Goal: Use online tool/utility: Utilize a website feature to perform a specific function

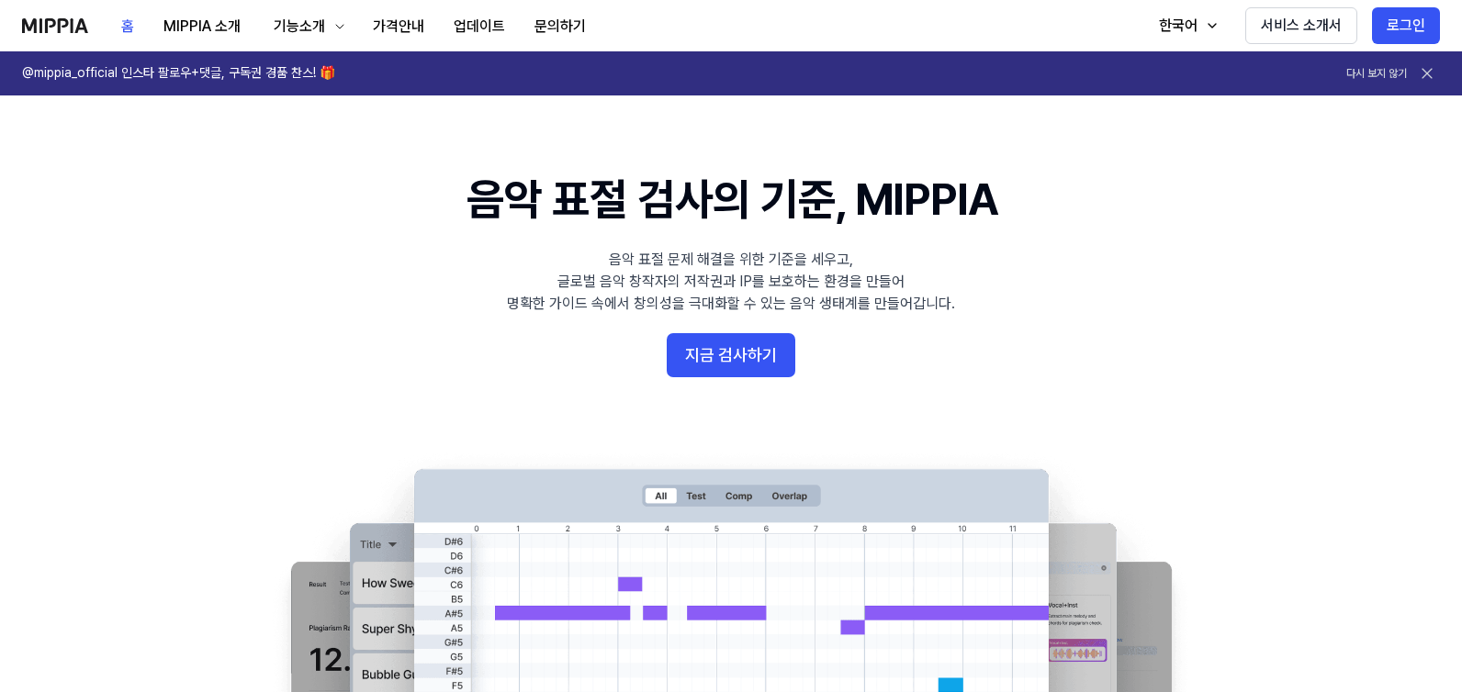
click at [1028, 351] on 배너 "음악 표절 검사의 기준, MIPPIA 음악 표절 문제 해결을 위한 기준을 세우고, 글로벌 음악 창작자의 저작권과 IP를 보호하는 환경을 만들어…" at bounding box center [731, 502] width 1322 height 667
click at [537, 29] on button "문의하기" at bounding box center [560, 26] width 81 height 37
click at [735, 375] on button "지금 검사하기" at bounding box center [731, 355] width 129 height 44
click at [755, 350] on button "지금 검사하기" at bounding box center [731, 355] width 129 height 44
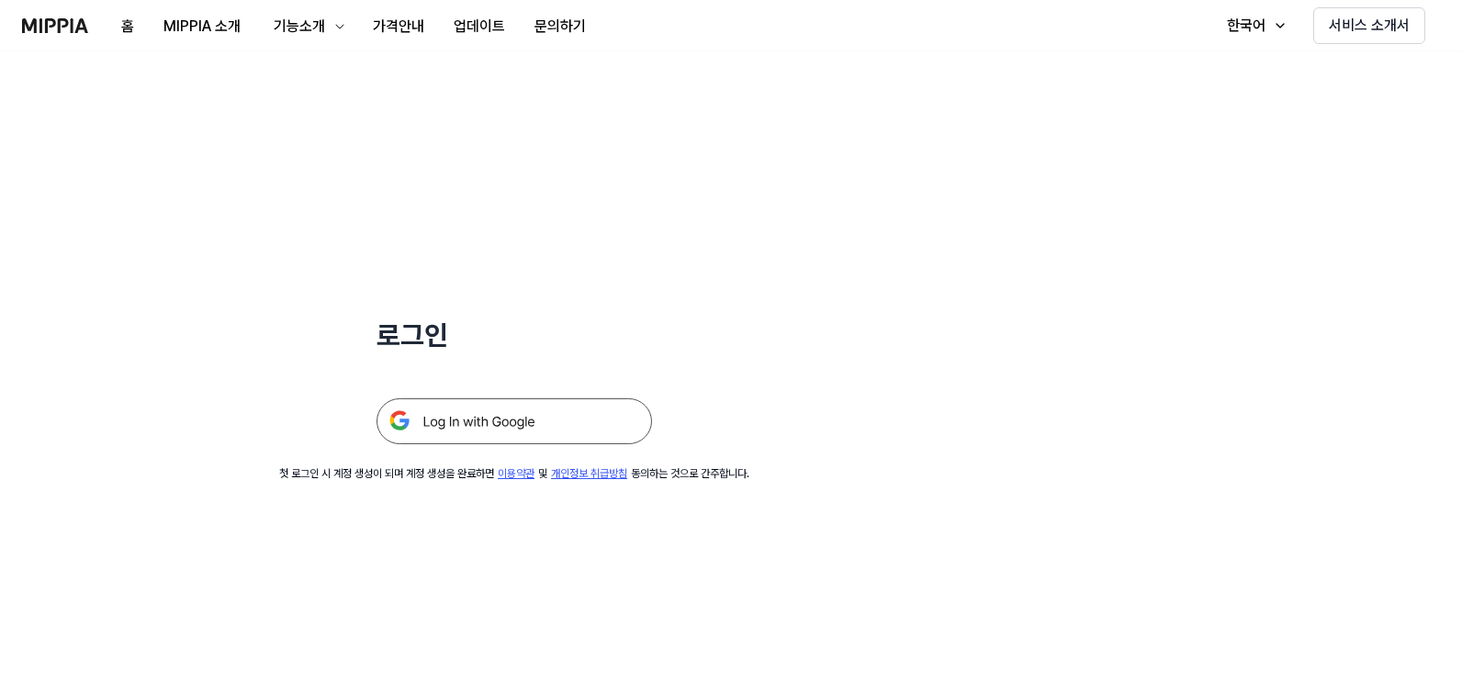
click at [476, 431] on img at bounding box center [513, 421] width 275 height 46
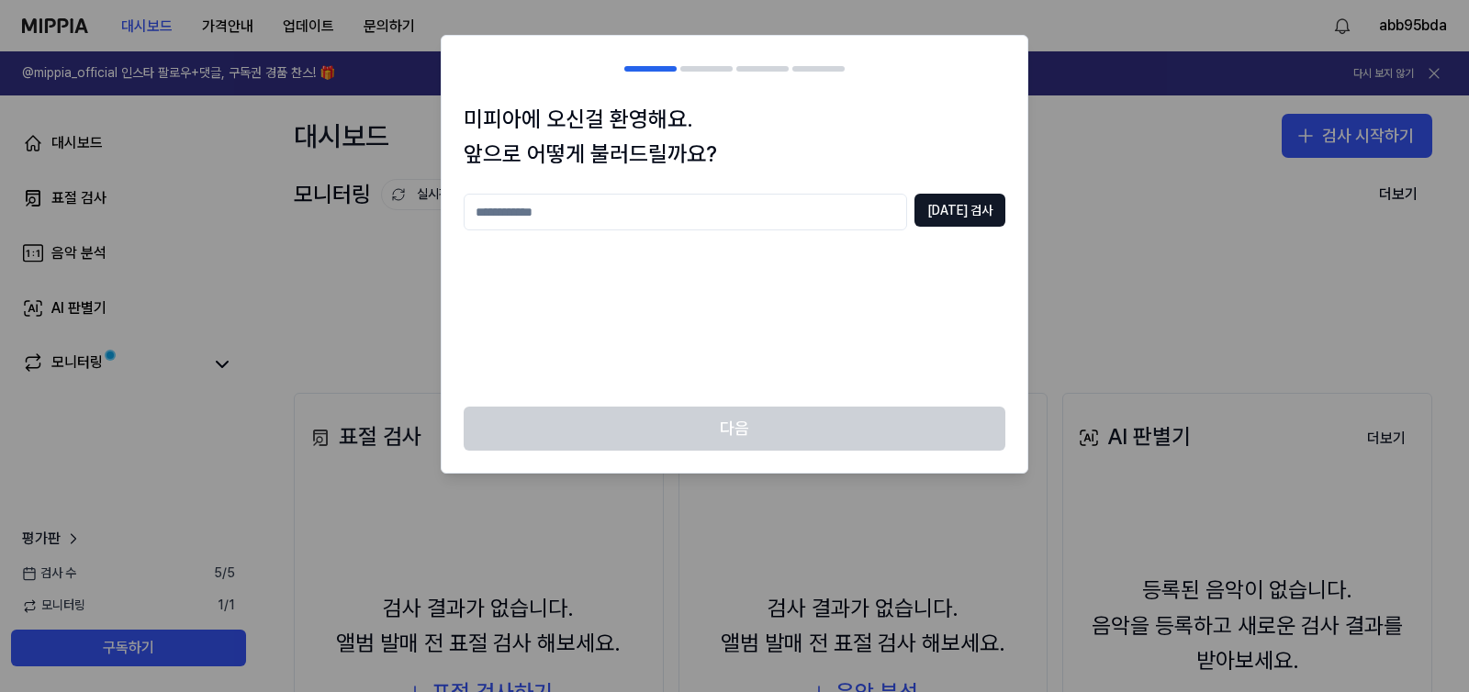
click at [692, 209] on input "text" at bounding box center [685, 212] width 443 height 37
type input "*"
type input "**********"
click at [942, 222] on button "중복 검사" at bounding box center [959, 210] width 91 height 33
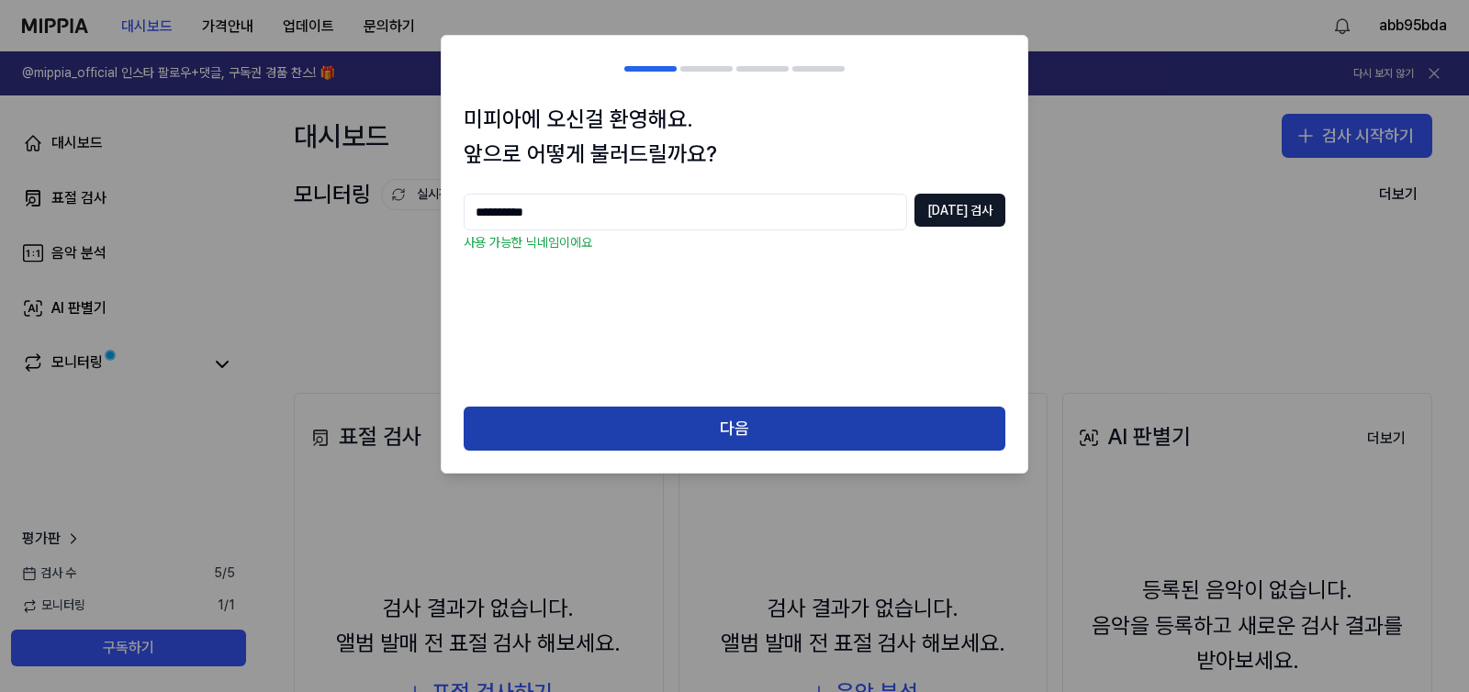
click at [843, 445] on button "다음" at bounding box center [735, 429] width 542 height 44
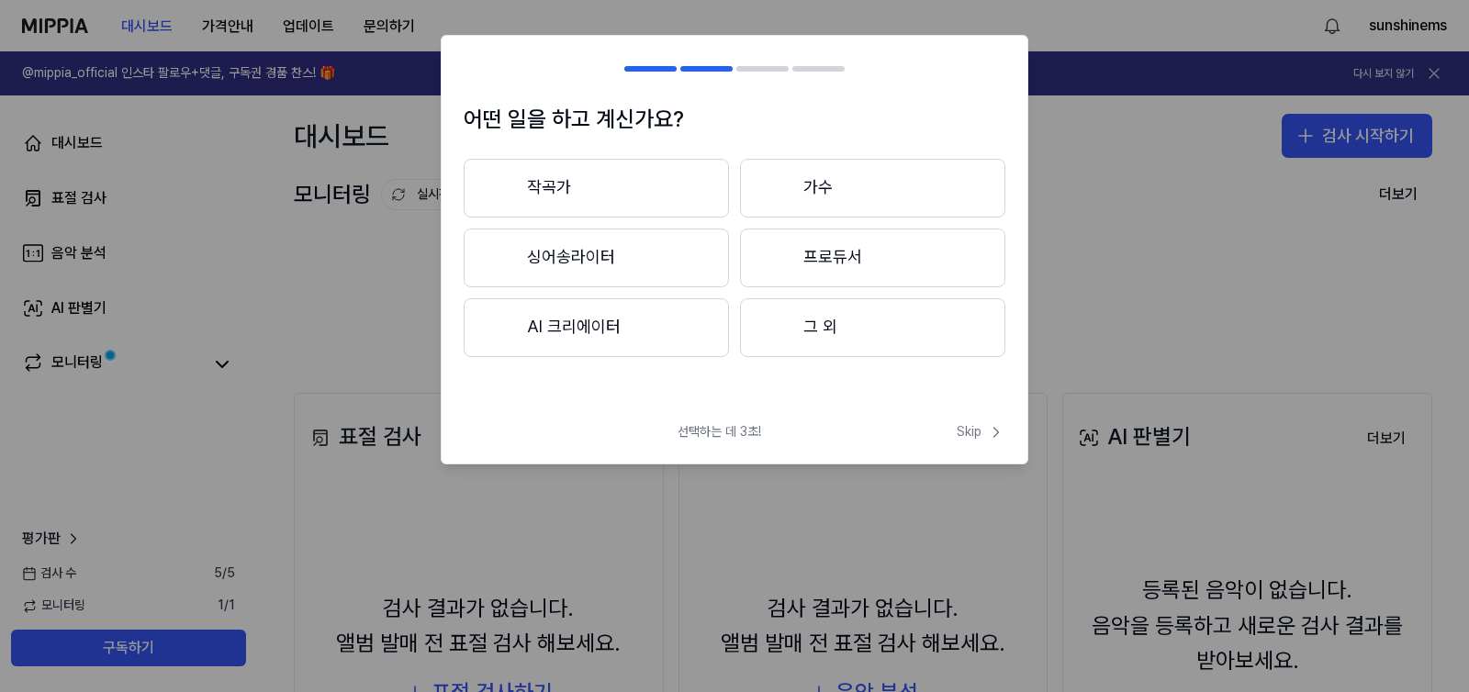
click at [664, 176] on button "작곡가" at bounding box center [596, 188] width 265 height 59
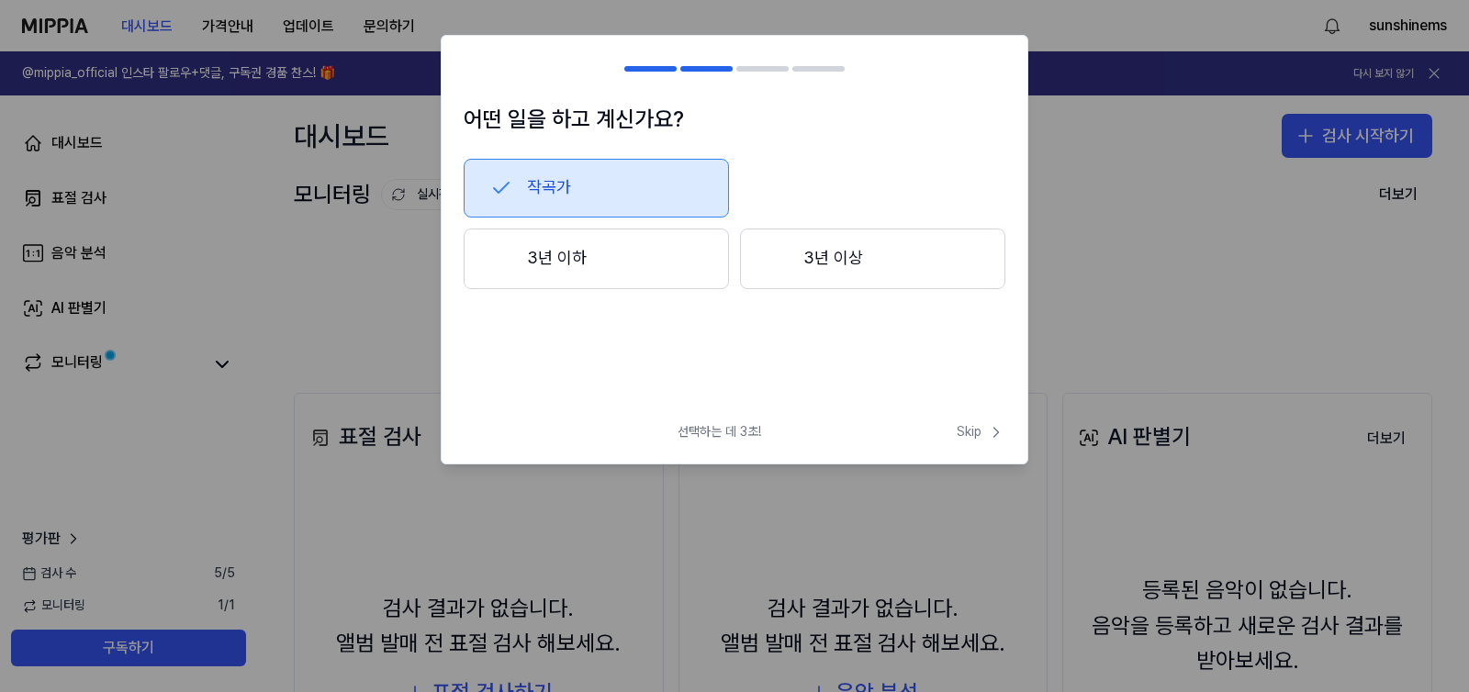
click at [937, 247] on button "3년 이상" at bounding box center [872, 259] width 265 height 61
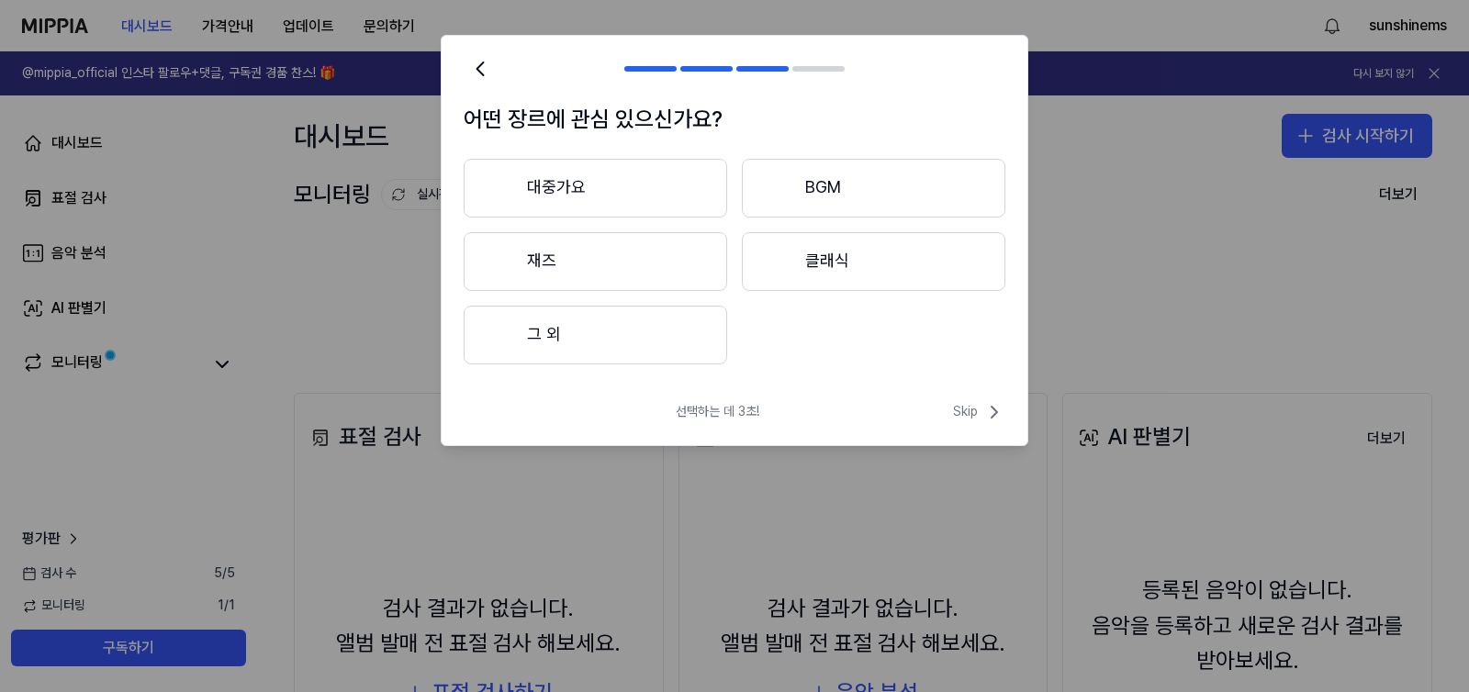
click at [845, 196] on button "BGM" at bounding box center [873, 188] width 263 height 59
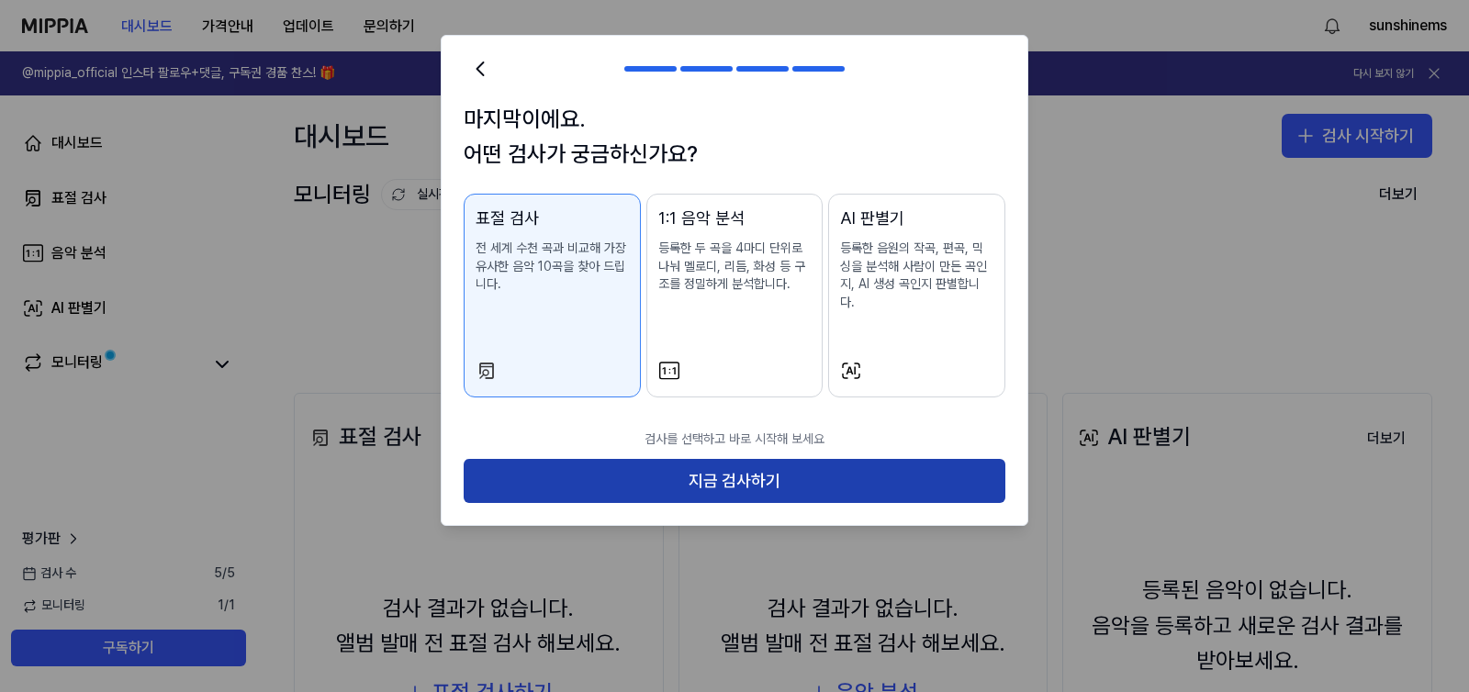
click at [891, 459] on button "지금 검사하기" at bounding box center [735, 481] width 542 height 44
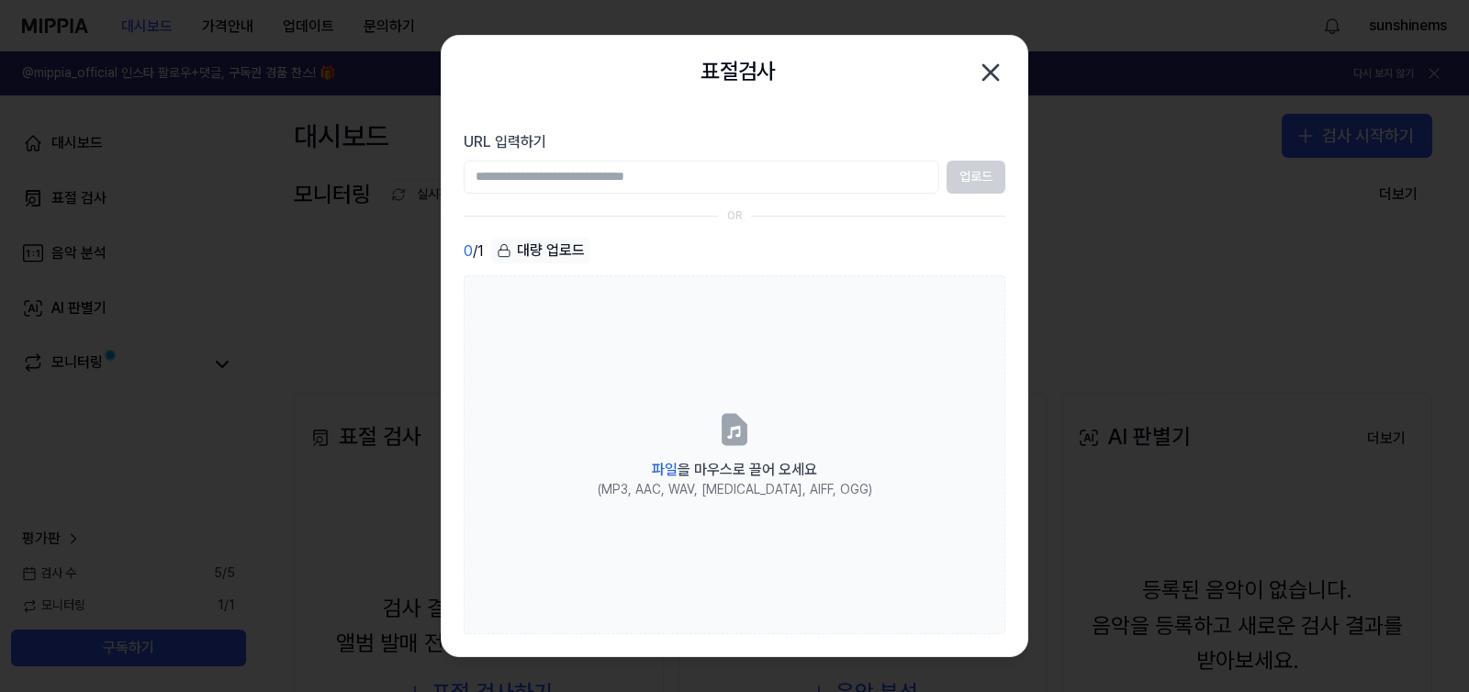
click at [694, 174] on input "URL 입력하기" at bounding box center [702, 177] width 476 height 33
paste input "**********"
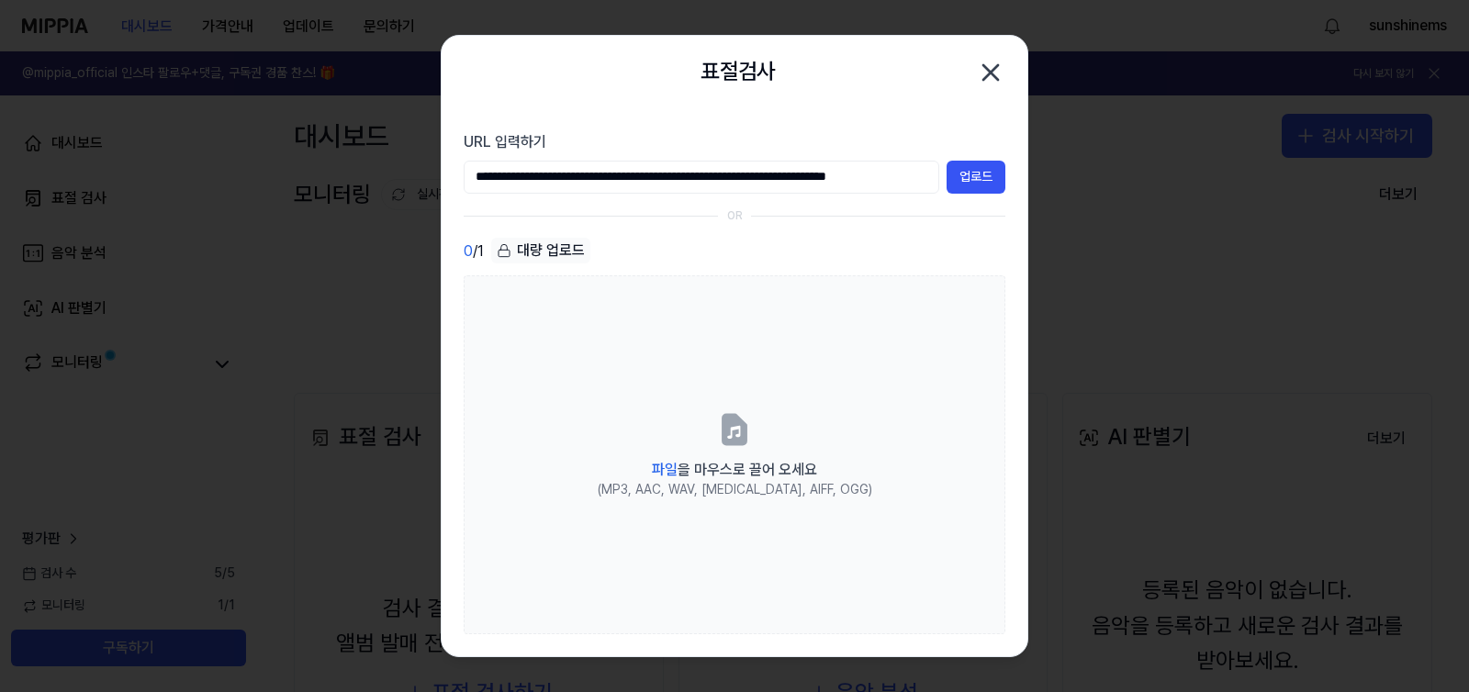
drag, startPoint x: 919, startPoint y: 175, endPoint x: 458, endPoint y: 178, distance: 460.9
click at [458, 178] on section "**********" at bounding box center [735, 383] width 586 height 548
click at [866, 174] on input "**********" at bounding box center [702, 177] width 476 height 33
drag, startPoint x: 924, startPoint y: 177, endPoint x: 476, endPoint y: 171, distance: 448.1
click at [476, 171] on input "**********" at bounding box center [702, 177] width 476 height 33
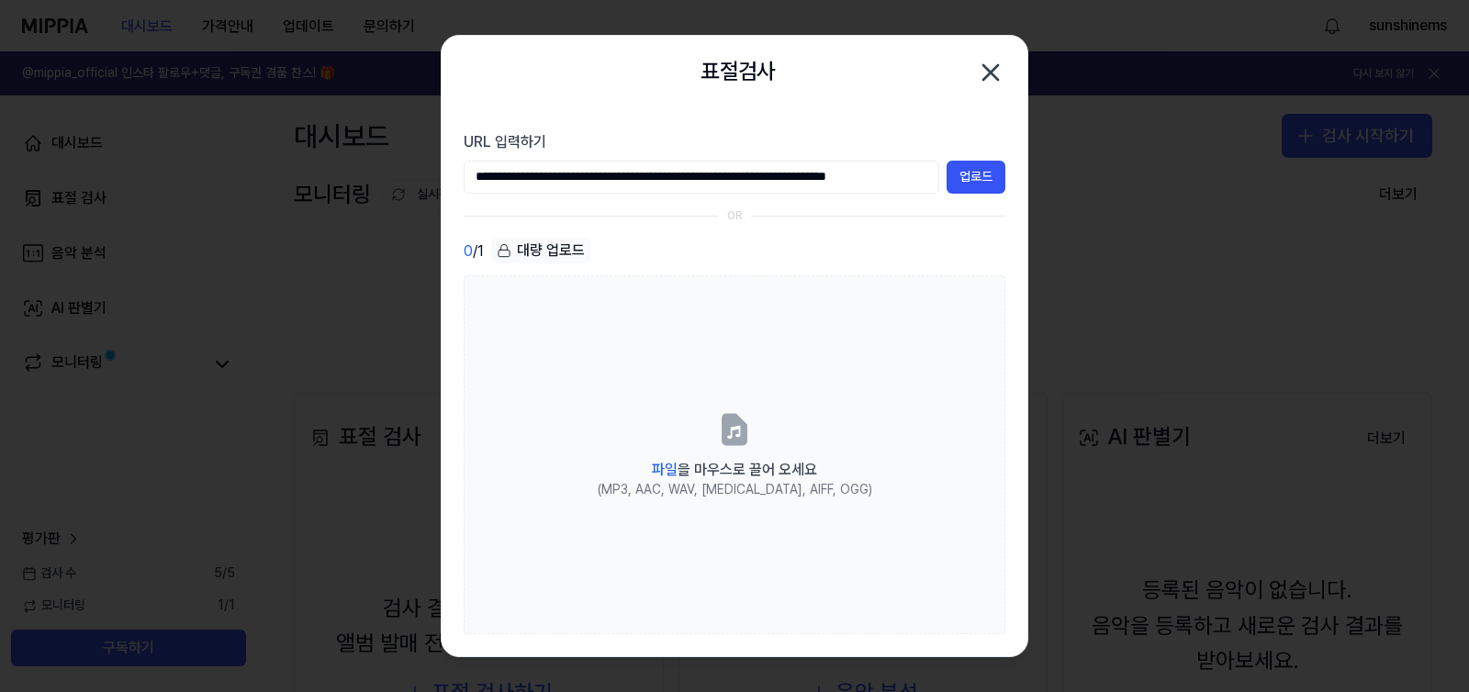
type input "**********"
drag, startPoint x: 585, startPoint y: 179, endPoint x: 366, endPoint y: 176, distance: 218.5
click at [366, 176] on body "대시보드 가격안내 업데이트 문의하기 sunshinems @mippia_official 인스타 팔로우+댓글, 구독권 경품 찬스! 🎁 다시 보지 …" at bounding box center [734, 346] width 1469 height 692
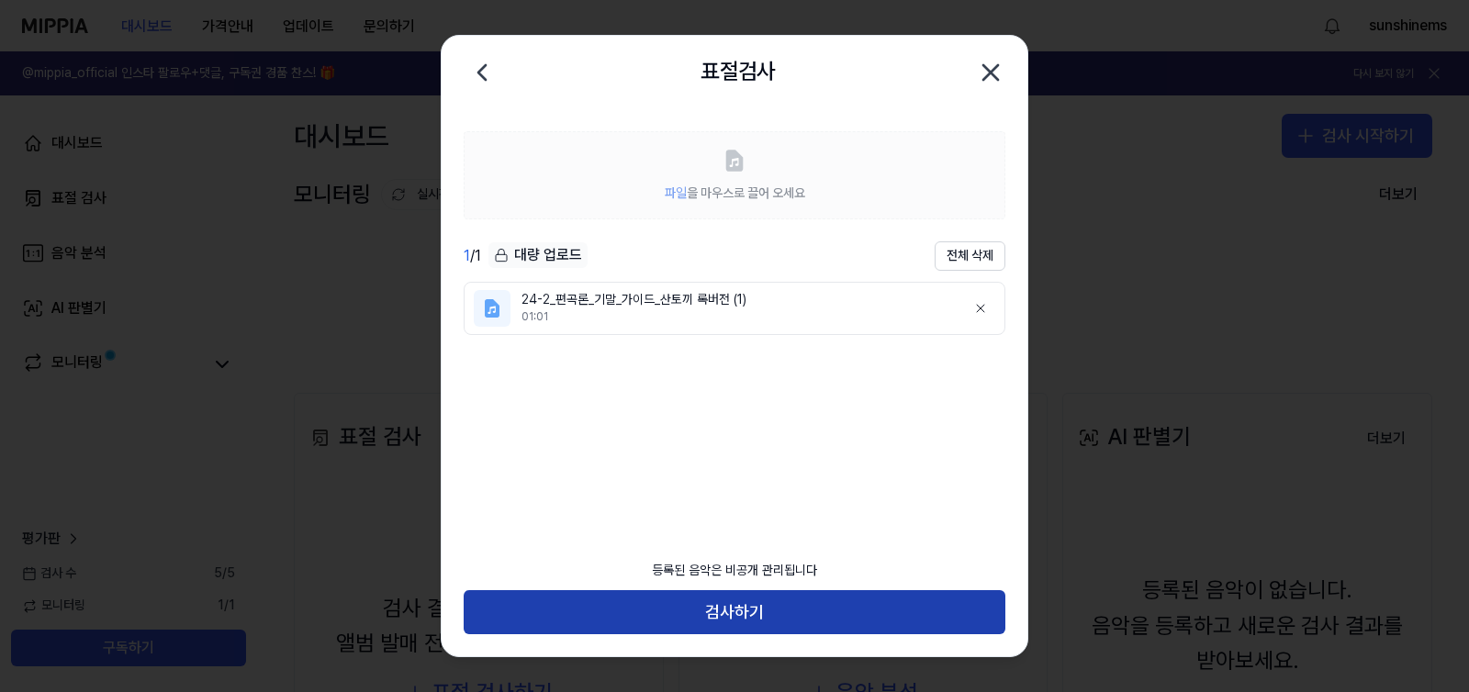
click at [798, 608] on button "검사하기" at bounding box center [735, 612] width 542 height 44
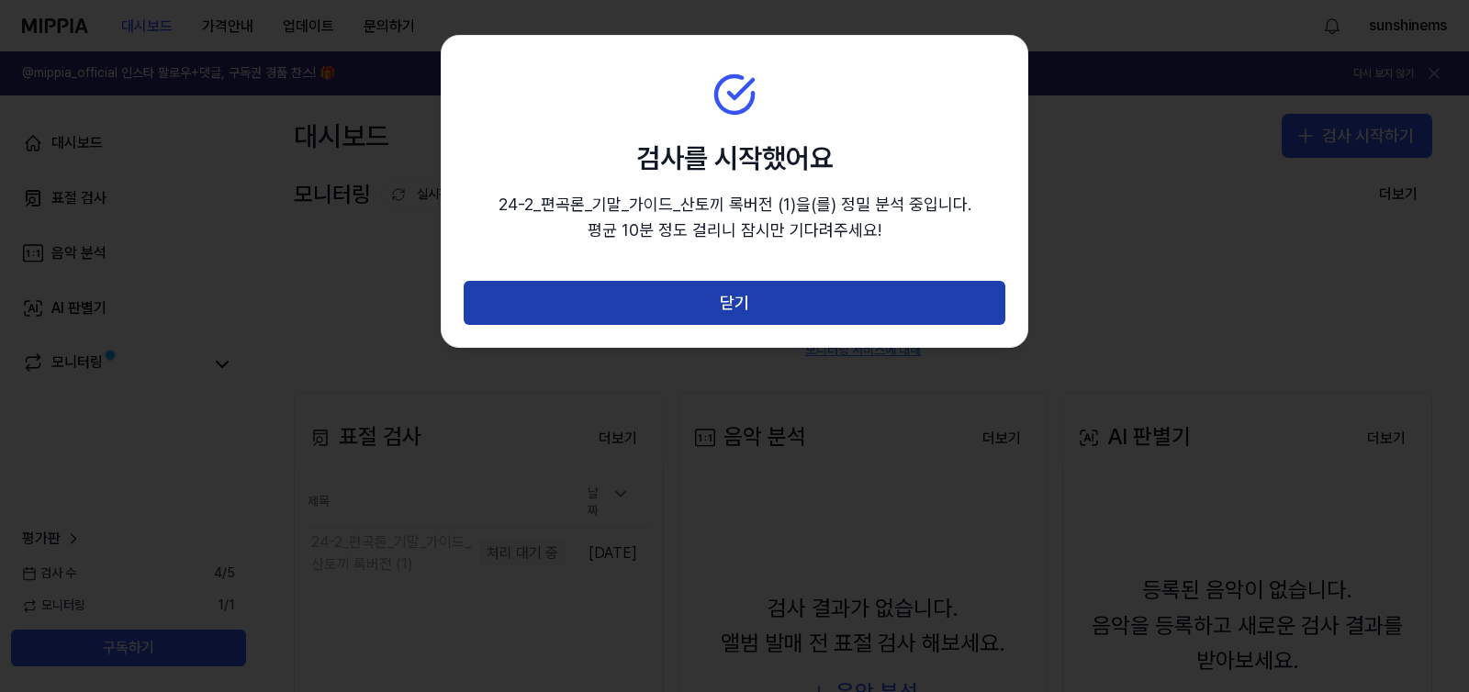
click at [825, 319] on button "닫기" at bounding box center [735, 303] width 542 height 44
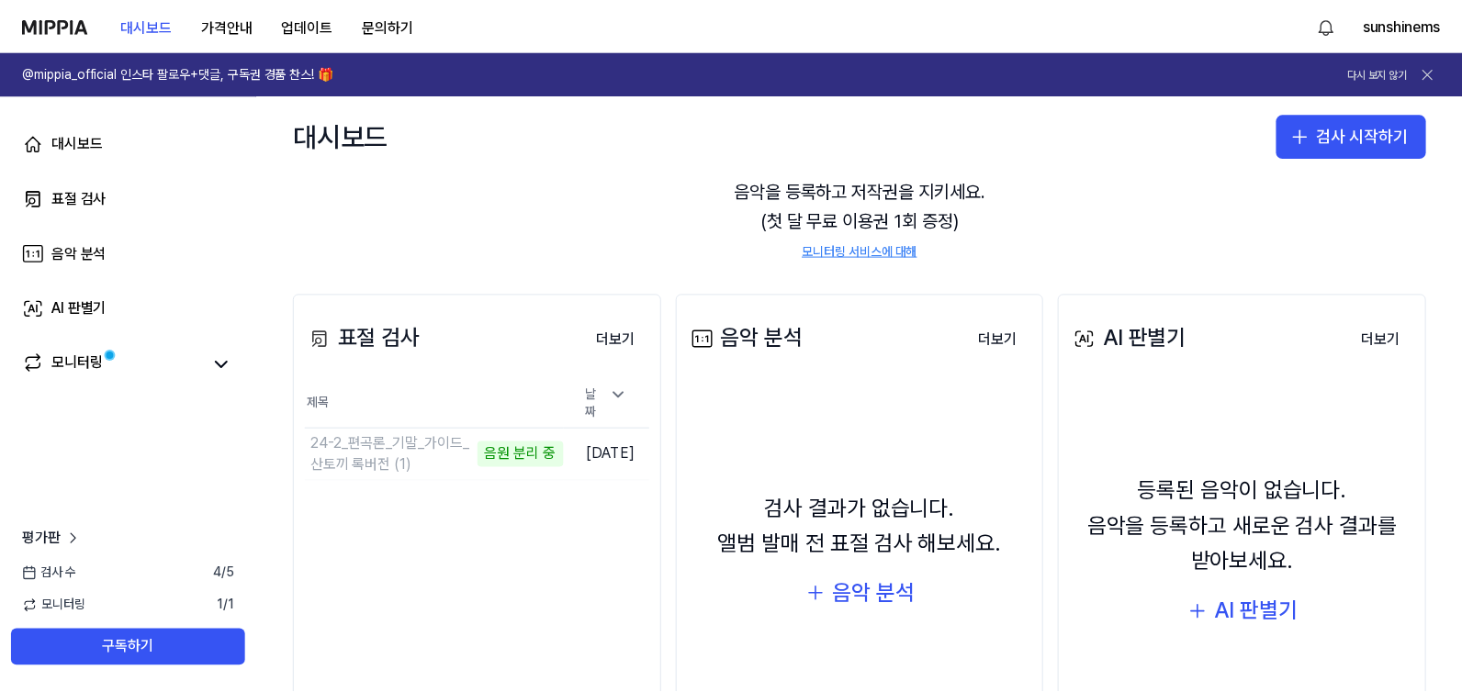
scroll to position [229, 0]
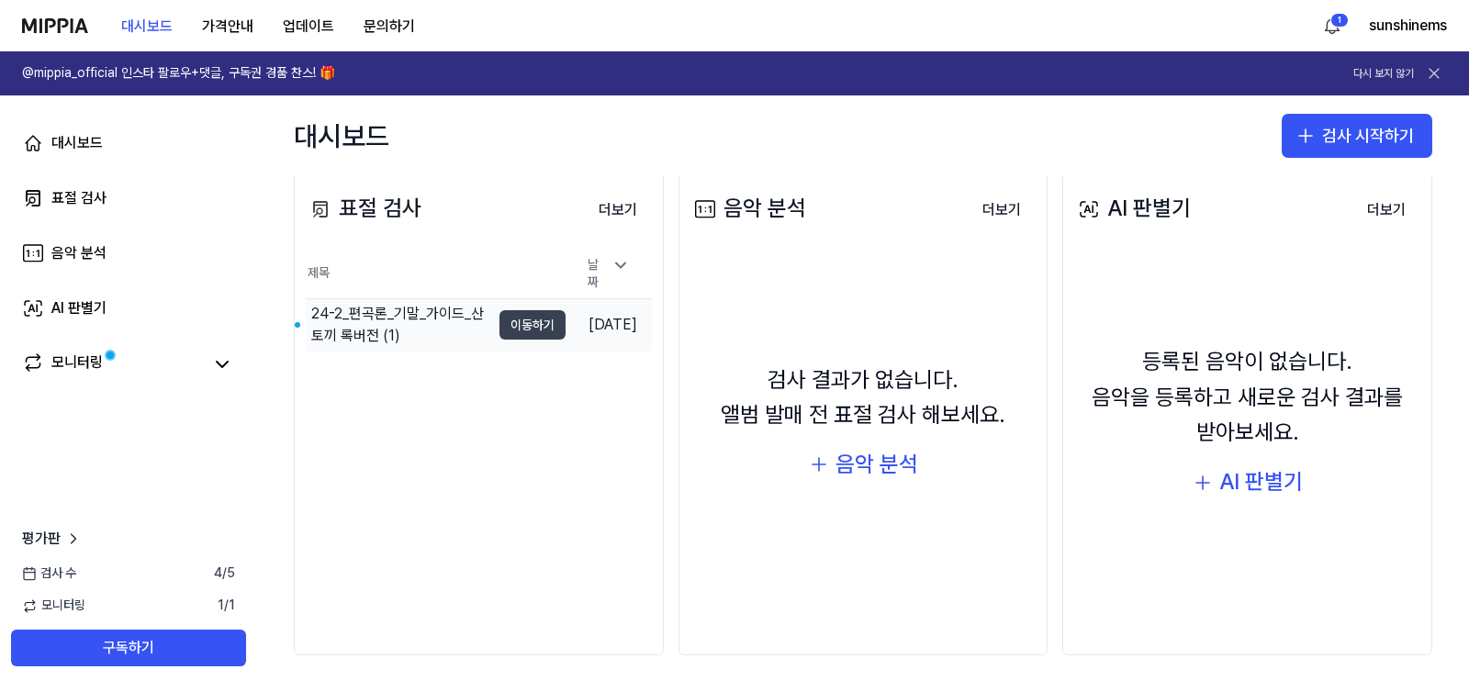
click at [502, 322] on button "이동하기" at bounding box center [532, 324] width 66 height 29
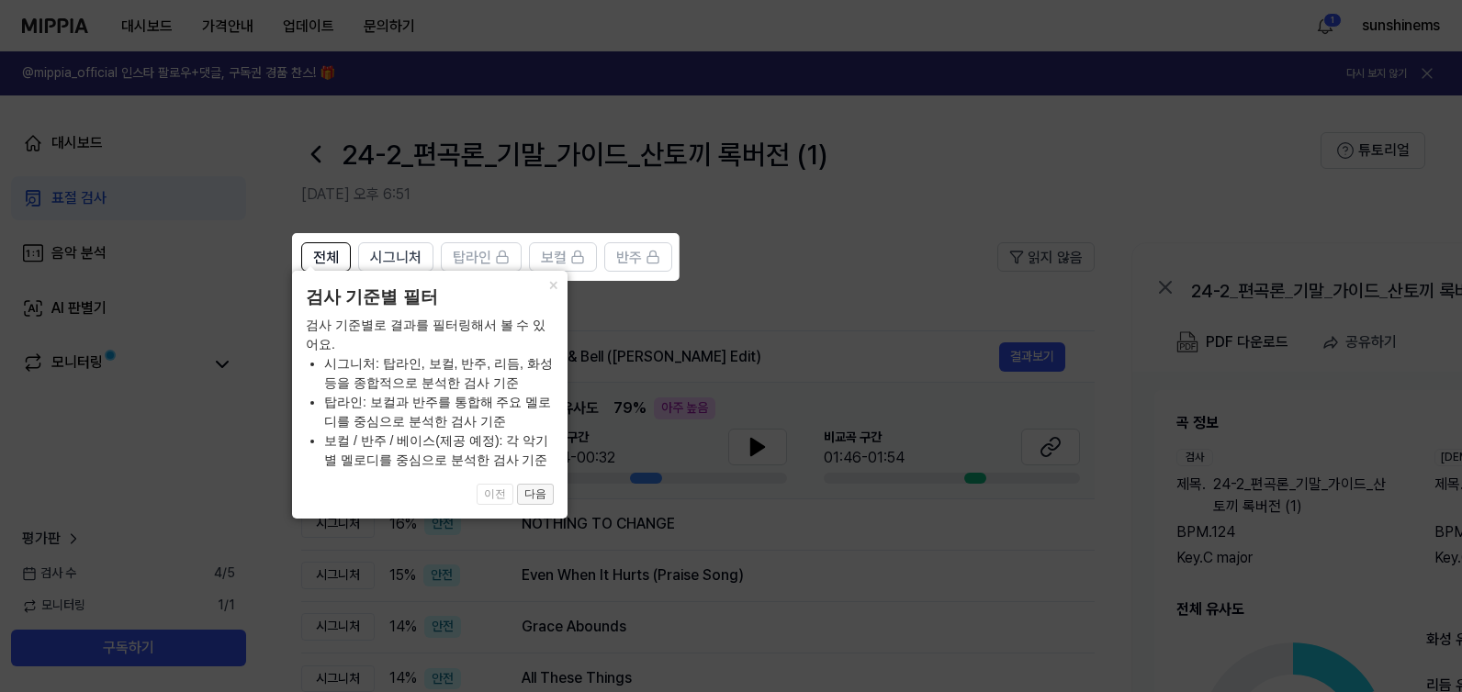
click at [532, 496] on button "다음" at bounding box center [535, 495] width 37 height 22
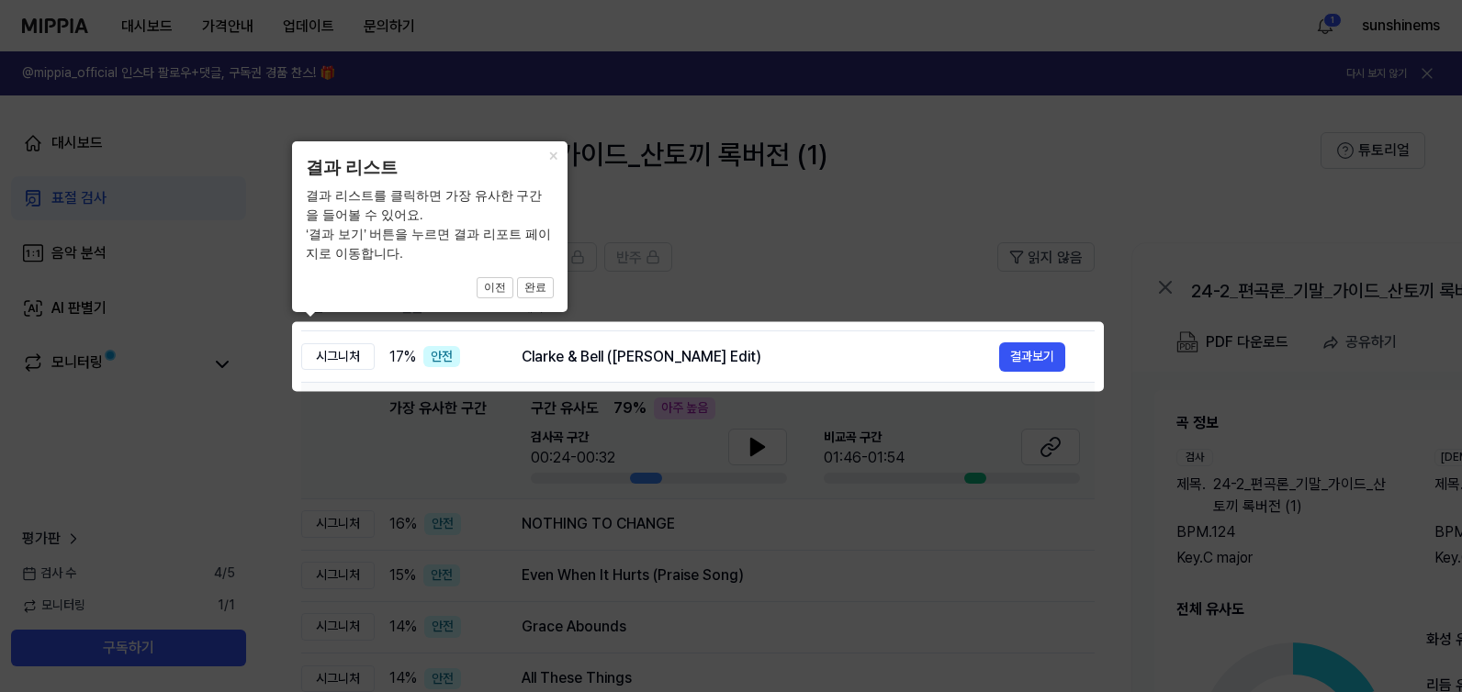
click at [869, 265] on icon at bounding box center [734, 346] width 1469 height 692
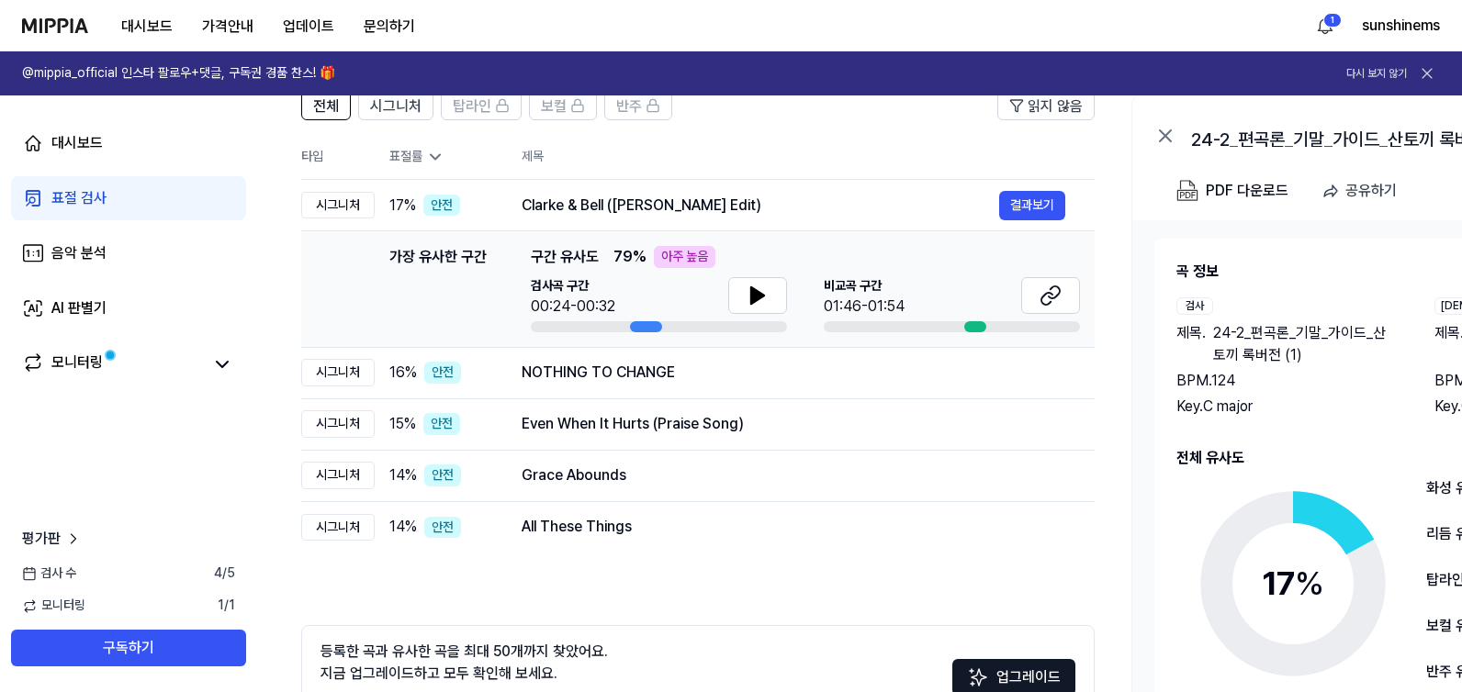
scroll to position [0, 0]
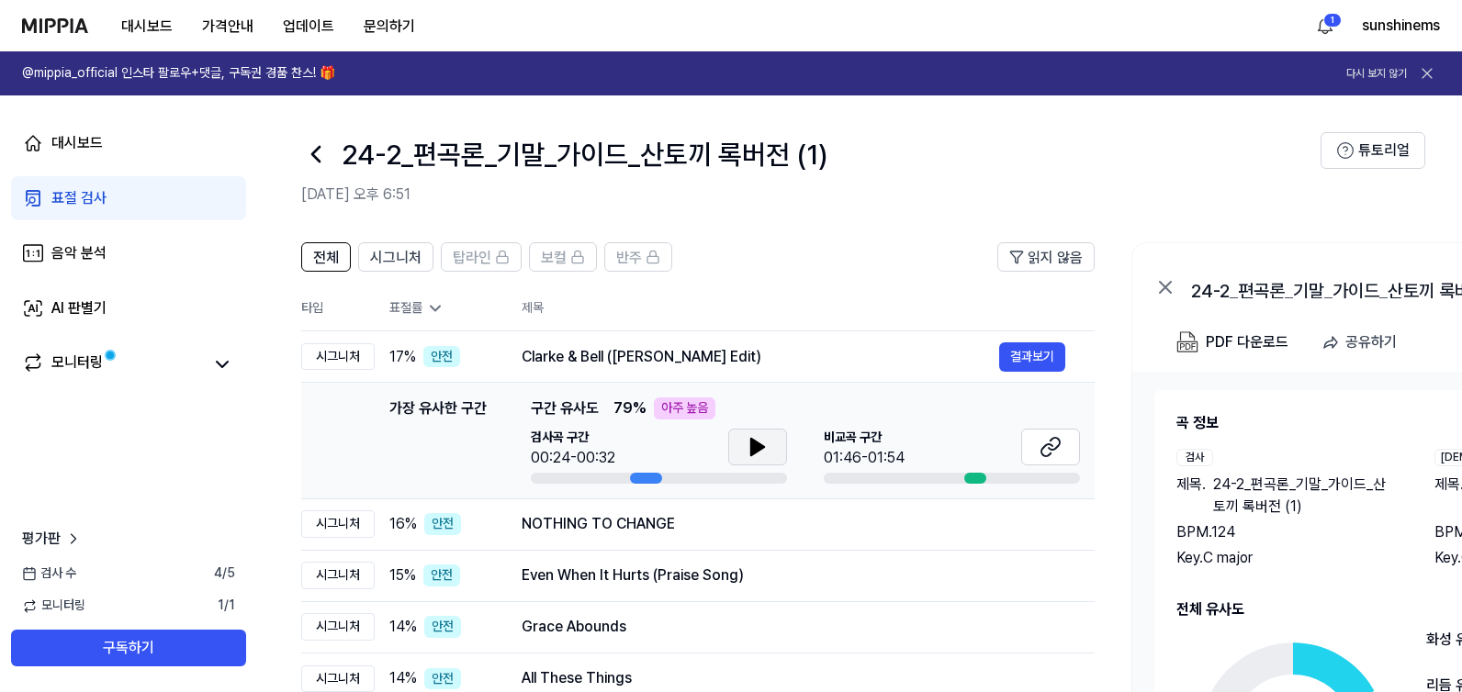
click at [751, 439] on icon at bounding box center [757, 447] width 13 height 17
click at [750, 438] on icon at bounding box center [757, 447] width 22 height 22
click at [1050, 454] on icon at bounding box center [1046, 450] width 11 height 12
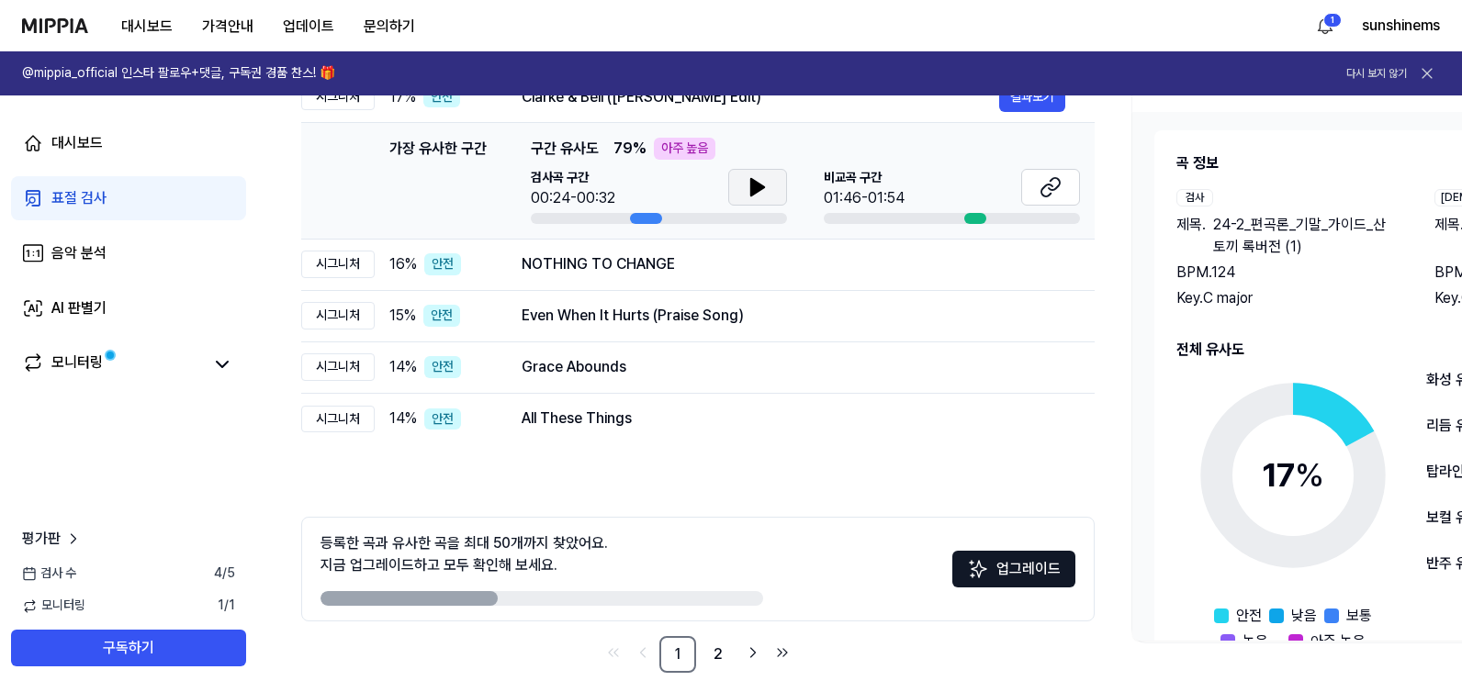
scroll to position [277, 0]
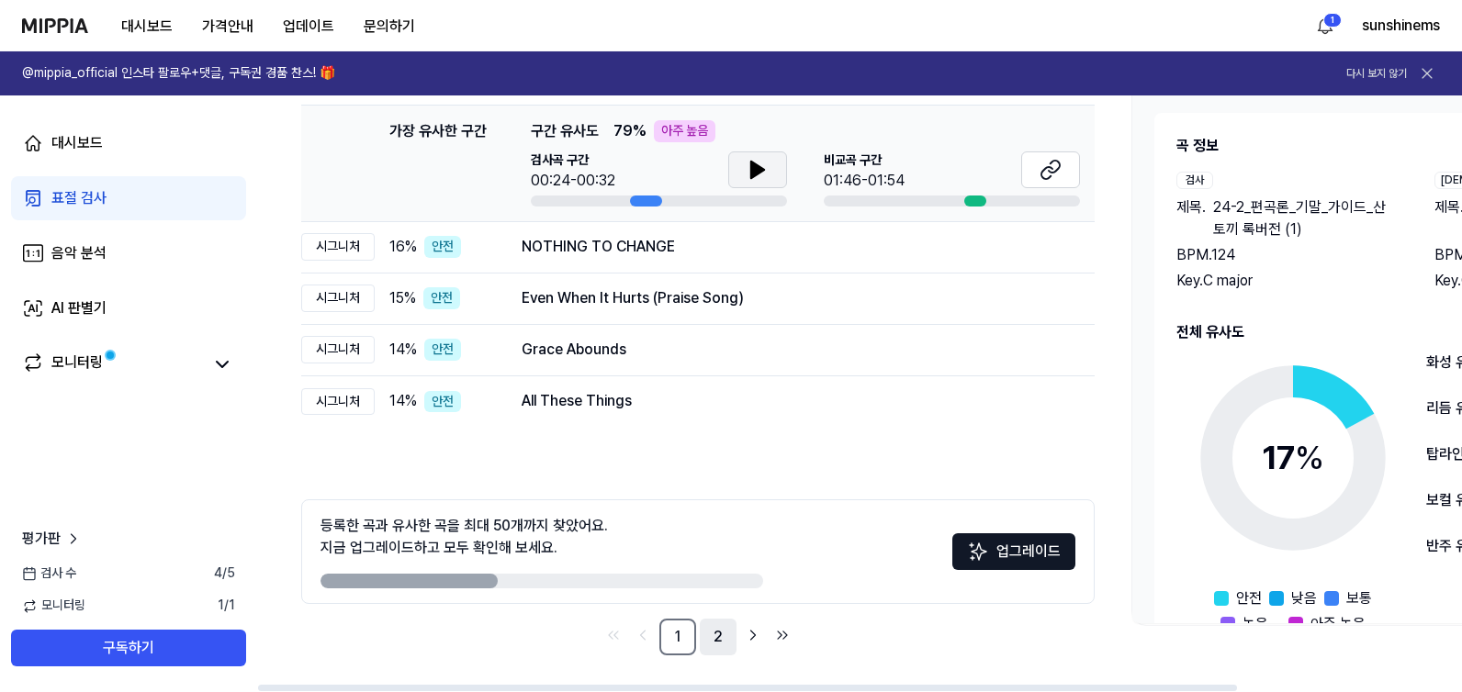
click at [716, 644] on link "2" at bounding box center [718, 637] width 37 height 37
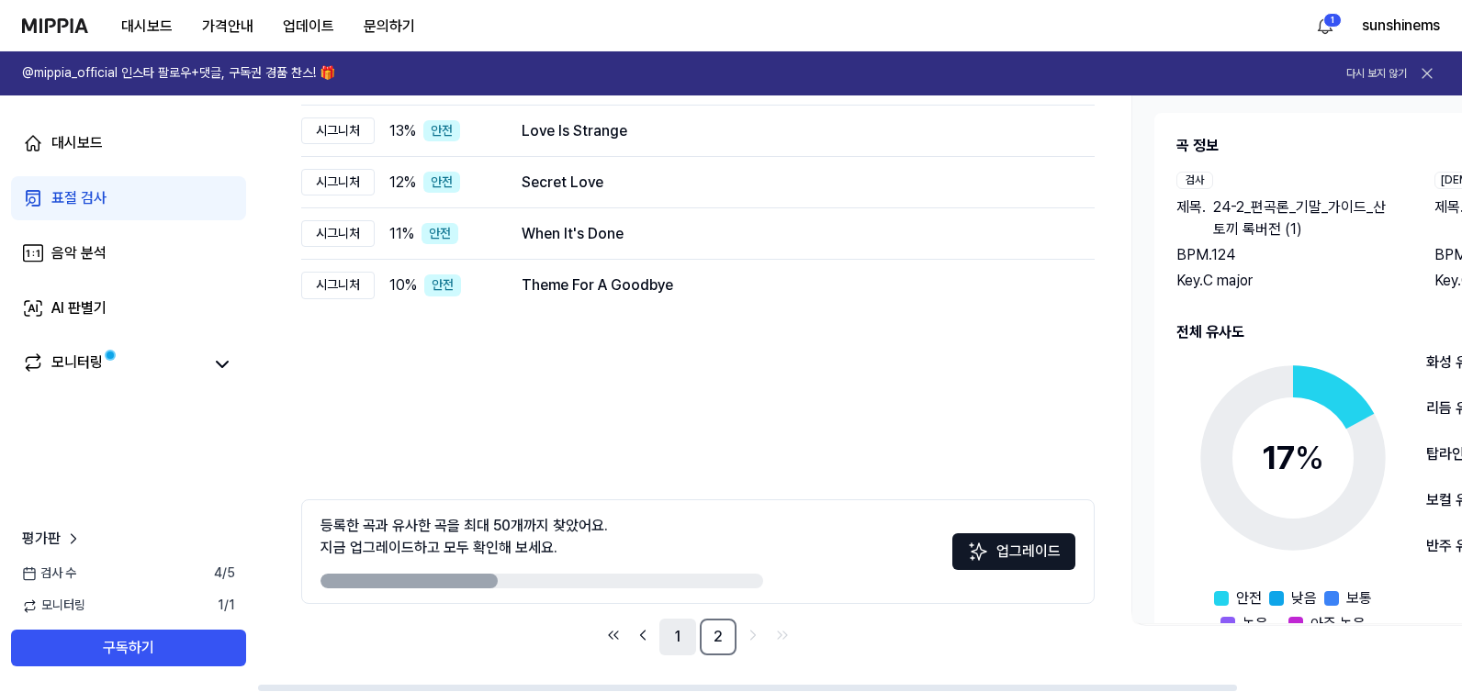
click at [679, 638] on link "1" at bounding box center [677, 637] width 37 height 37
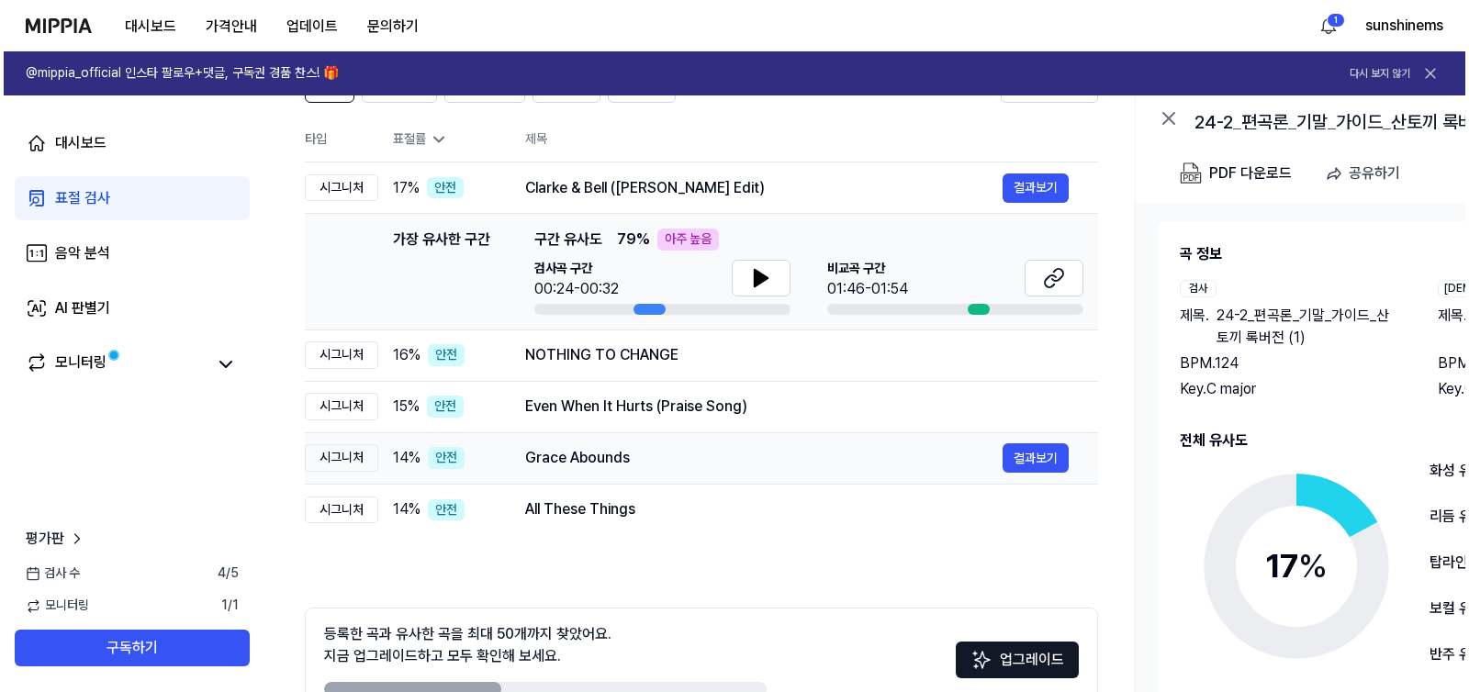
scroll to position [0, 0]
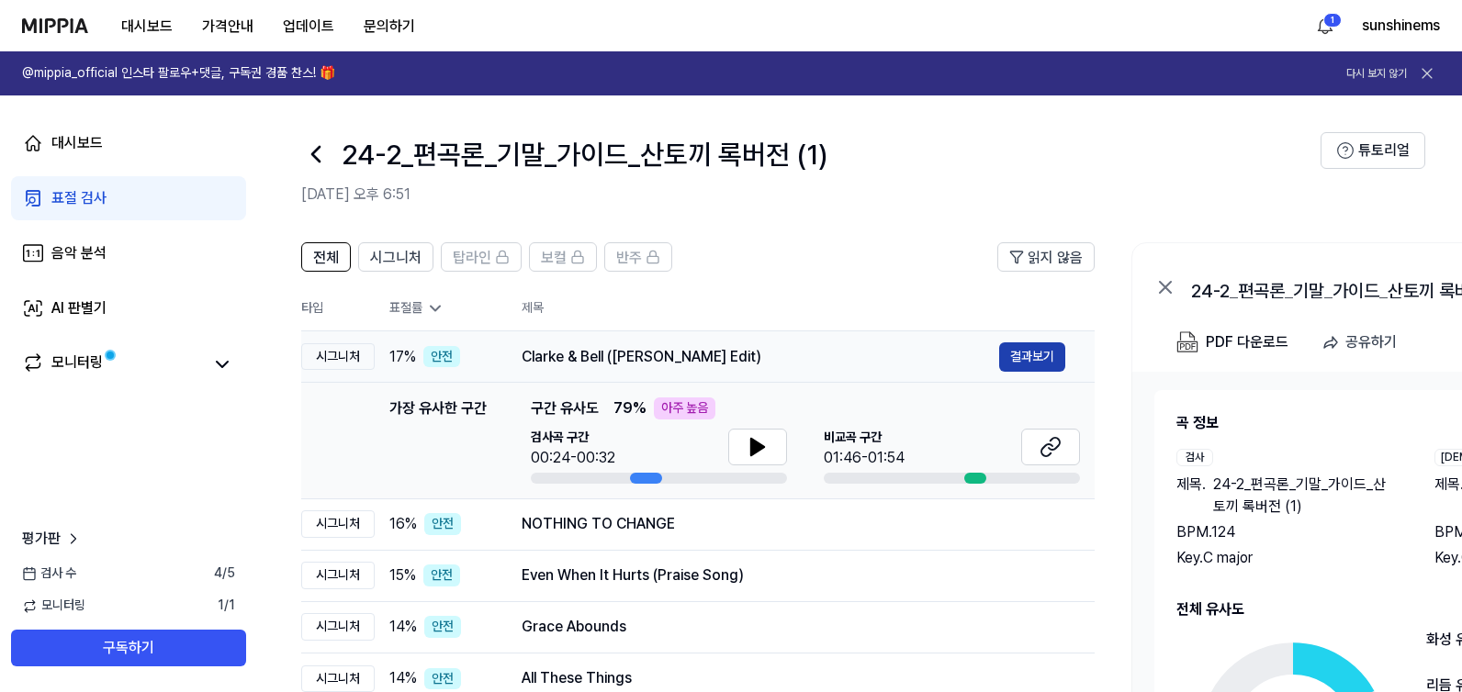
click at [1032, 356] on button "결과보기" at bounding box center [1032, 356] width 66 height 29
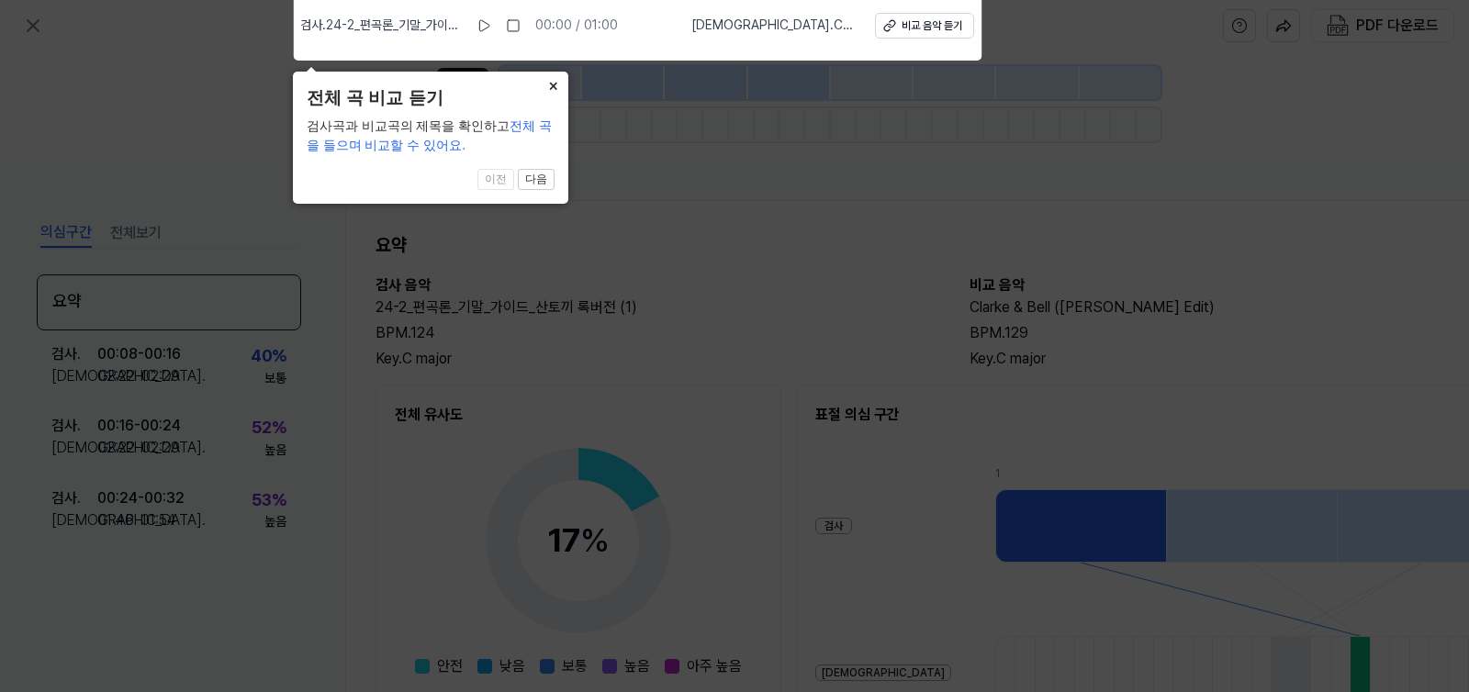
click at [555, 86] on button "×" at bounding box center [553, 85] width 29 height 26
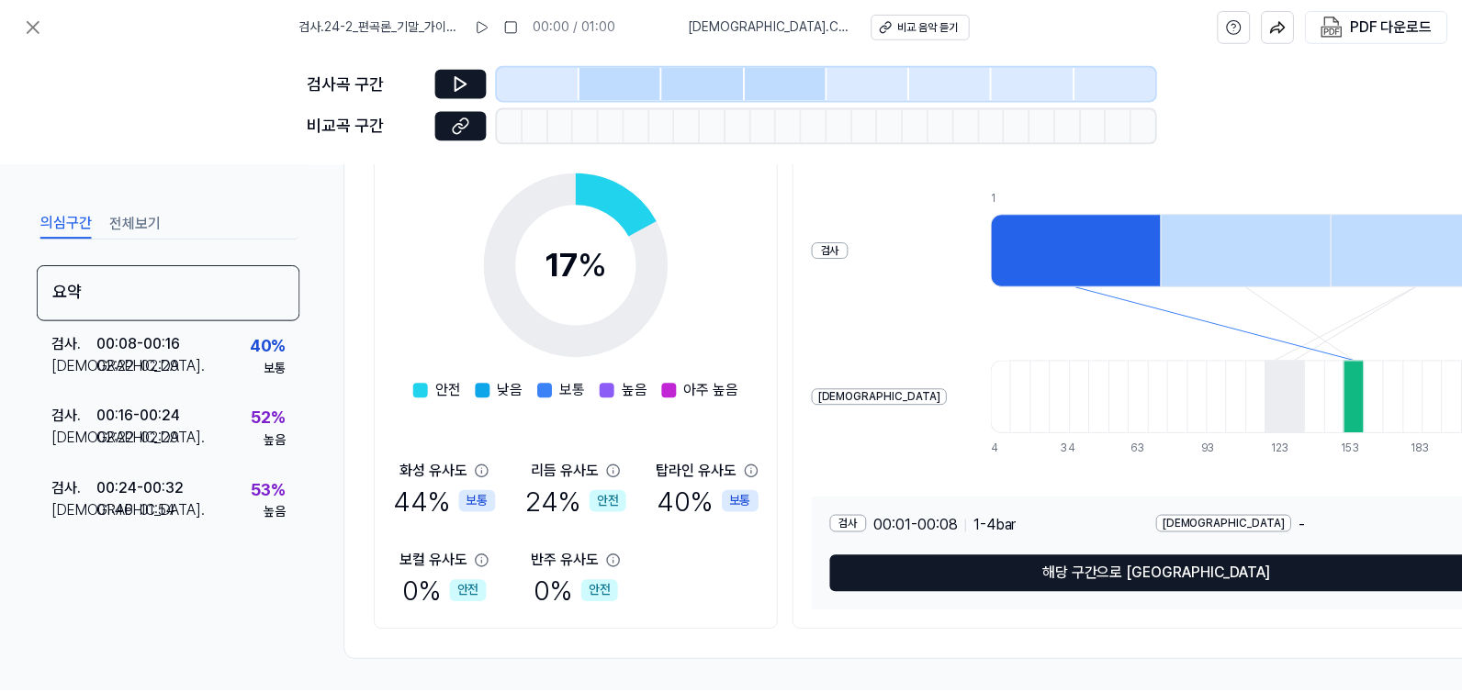
scroll to position [288, 0]
